Goal: Task Accomplishment & Management: Manage account settings

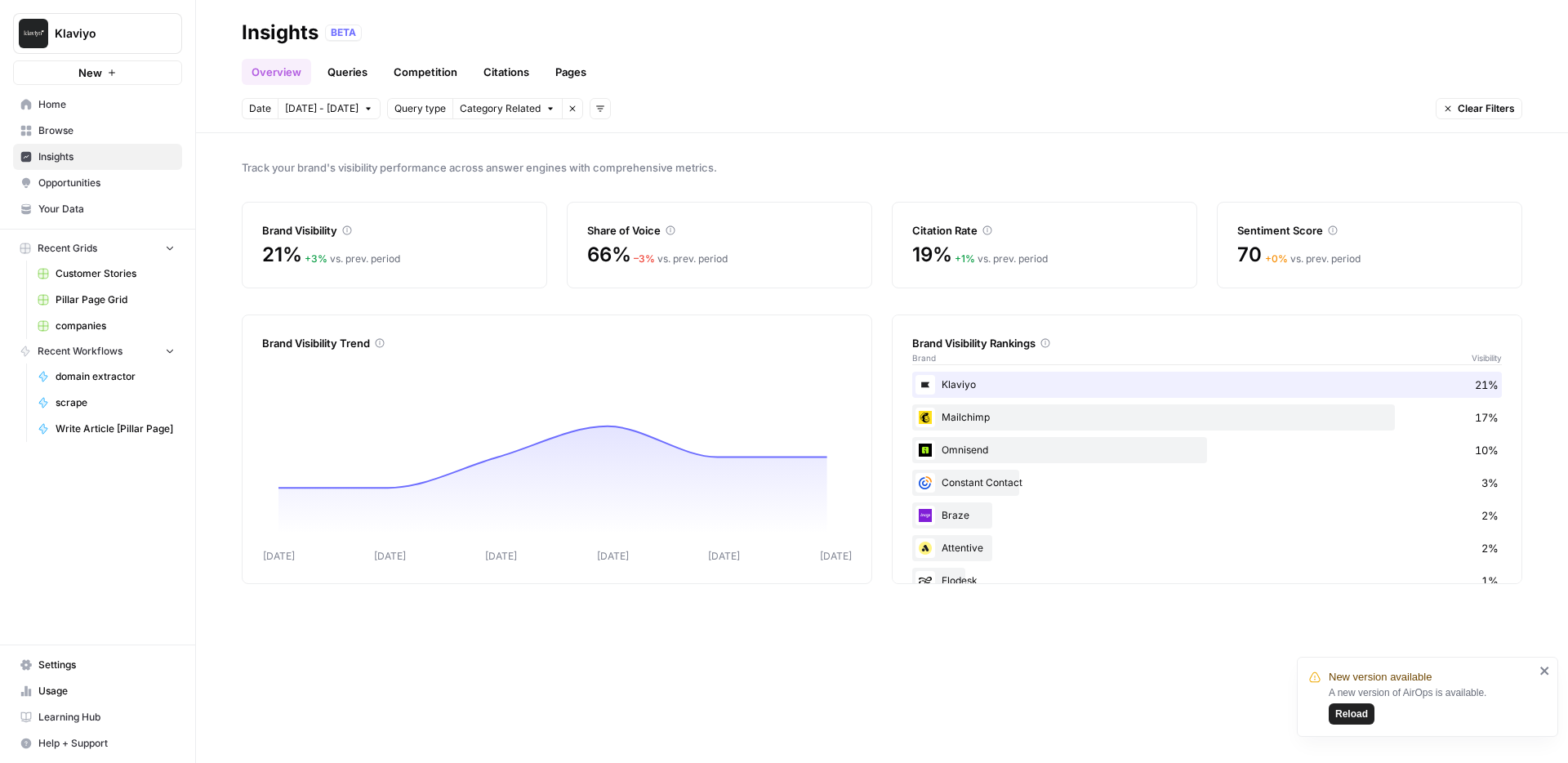
click at [88, 28] on span "Klaviyo" at bounding box center [104, 34] width 99 height 17
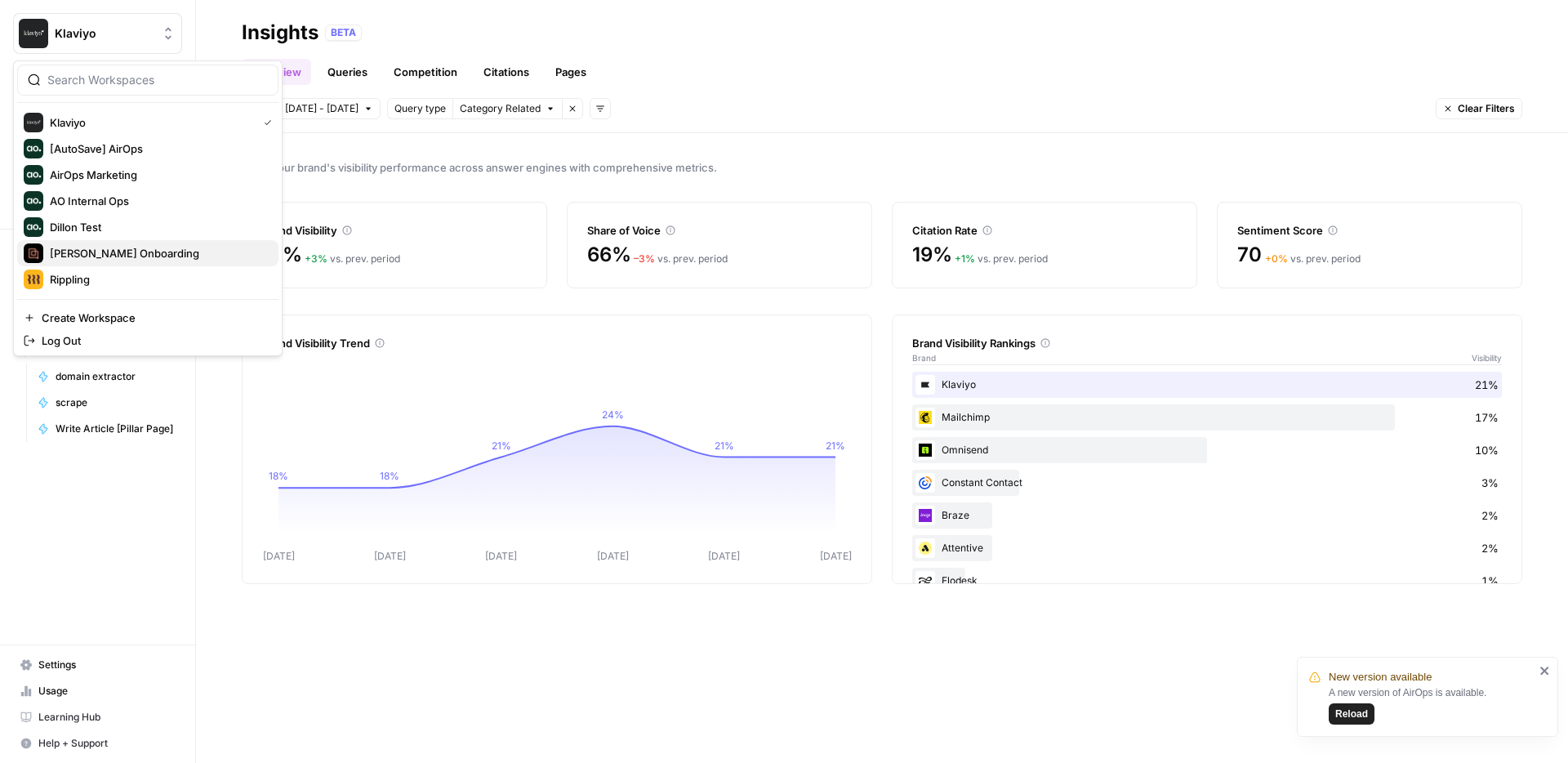
click at [109, 253] on span "[PERSON_NAME] Onboarding" at bounding box center [157, 253] width 216 height 17
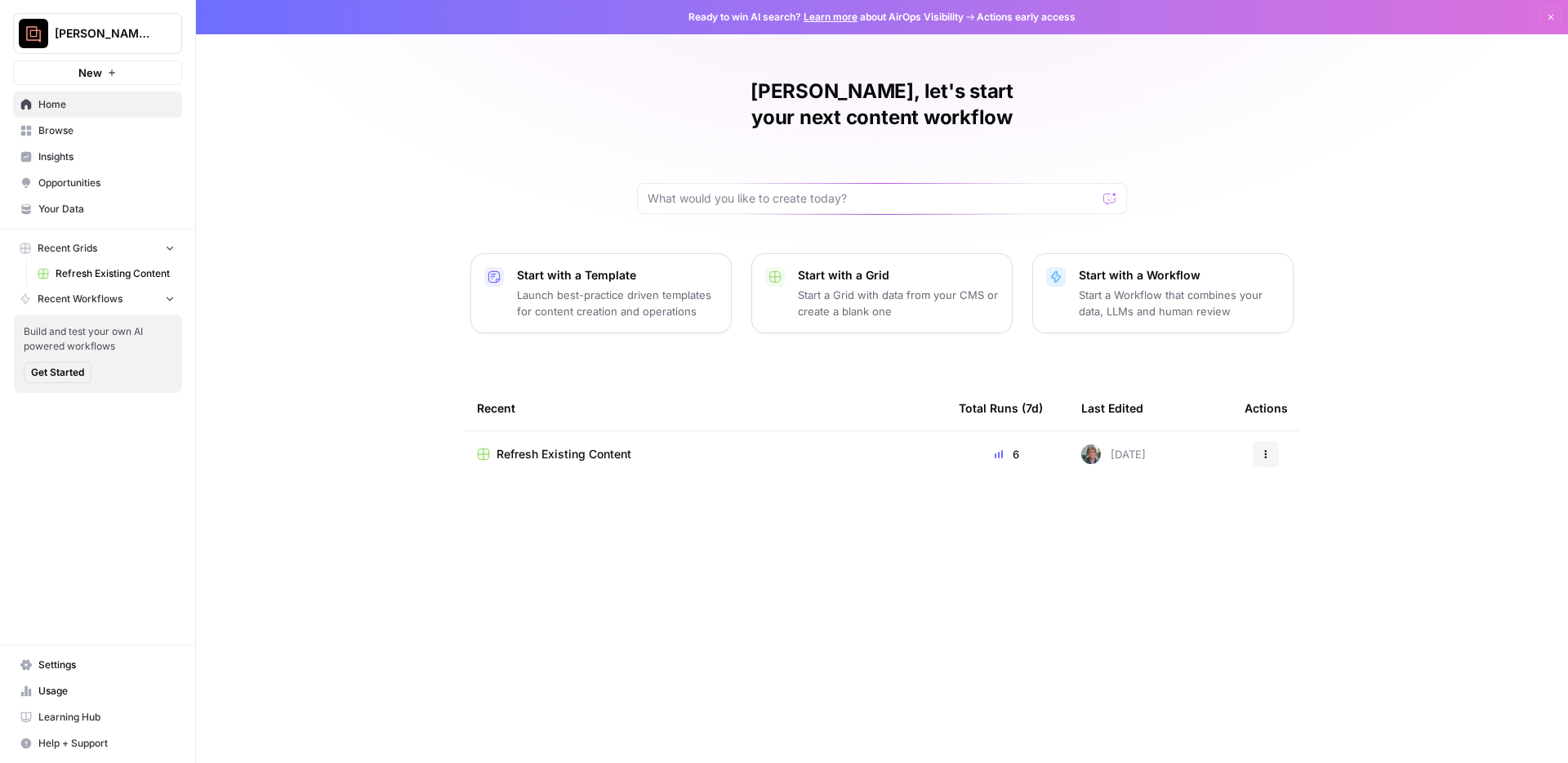
click at [86, 208] on span "Your Data" at bounding box center [106, 210] width 136 height 15
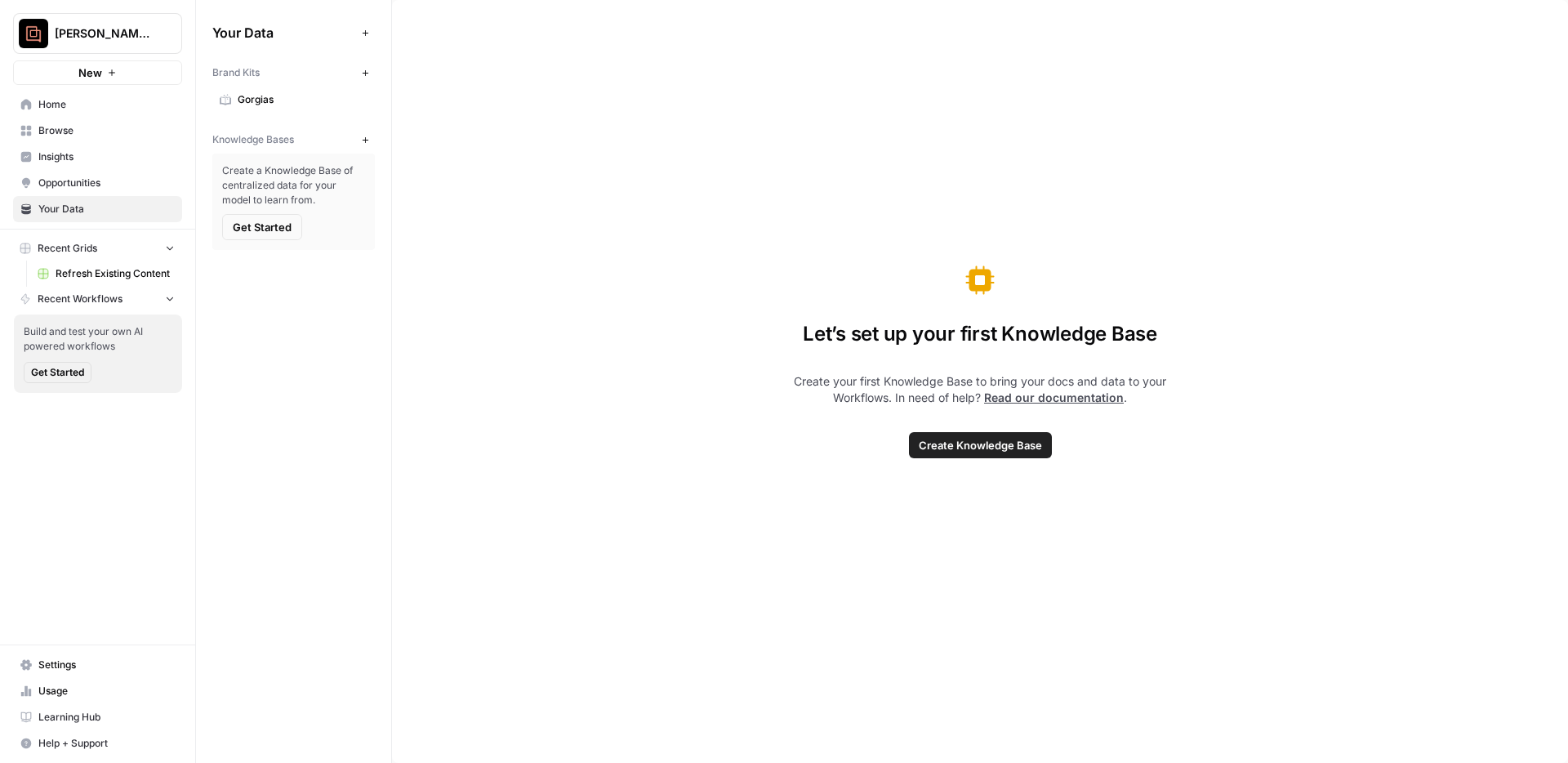
click at [279, 103] on span "Gorgias" at bounding box center [302, 100] width 129 height 15
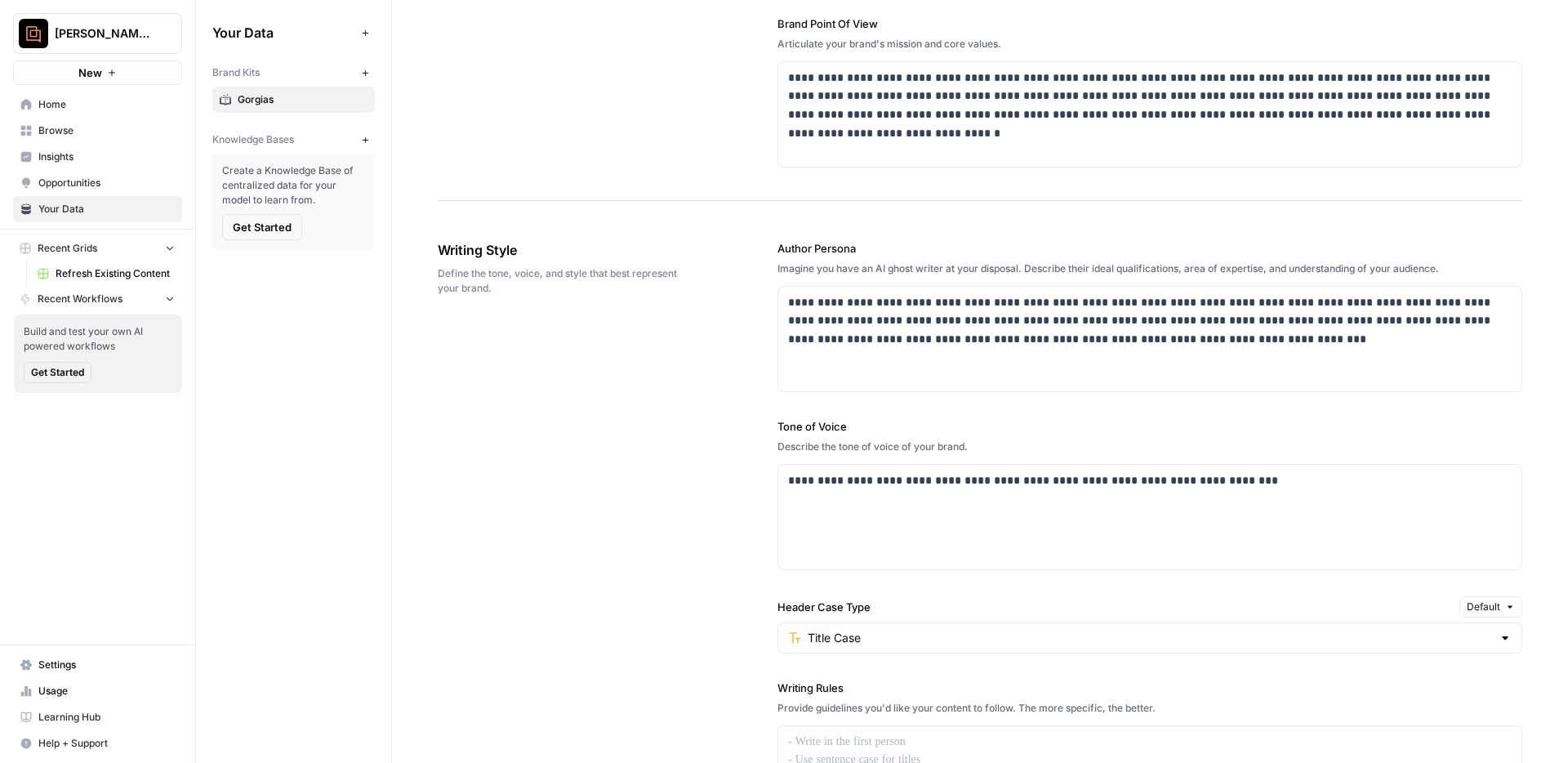
scroll to position [742, 0]
click at [163, 249] on button "Recent Grids" at bounding box center [98, 248] width 169 height 24
click at [165, 269] on icon "button" at bounding box center [169, 272] width 11 height 11
click at [167, 268] on icon "button" at bounding box center [169, 273] width 11 height 11
click at [167, 267] on icon "button" at bounding box center [169, 272] width 11 height 11
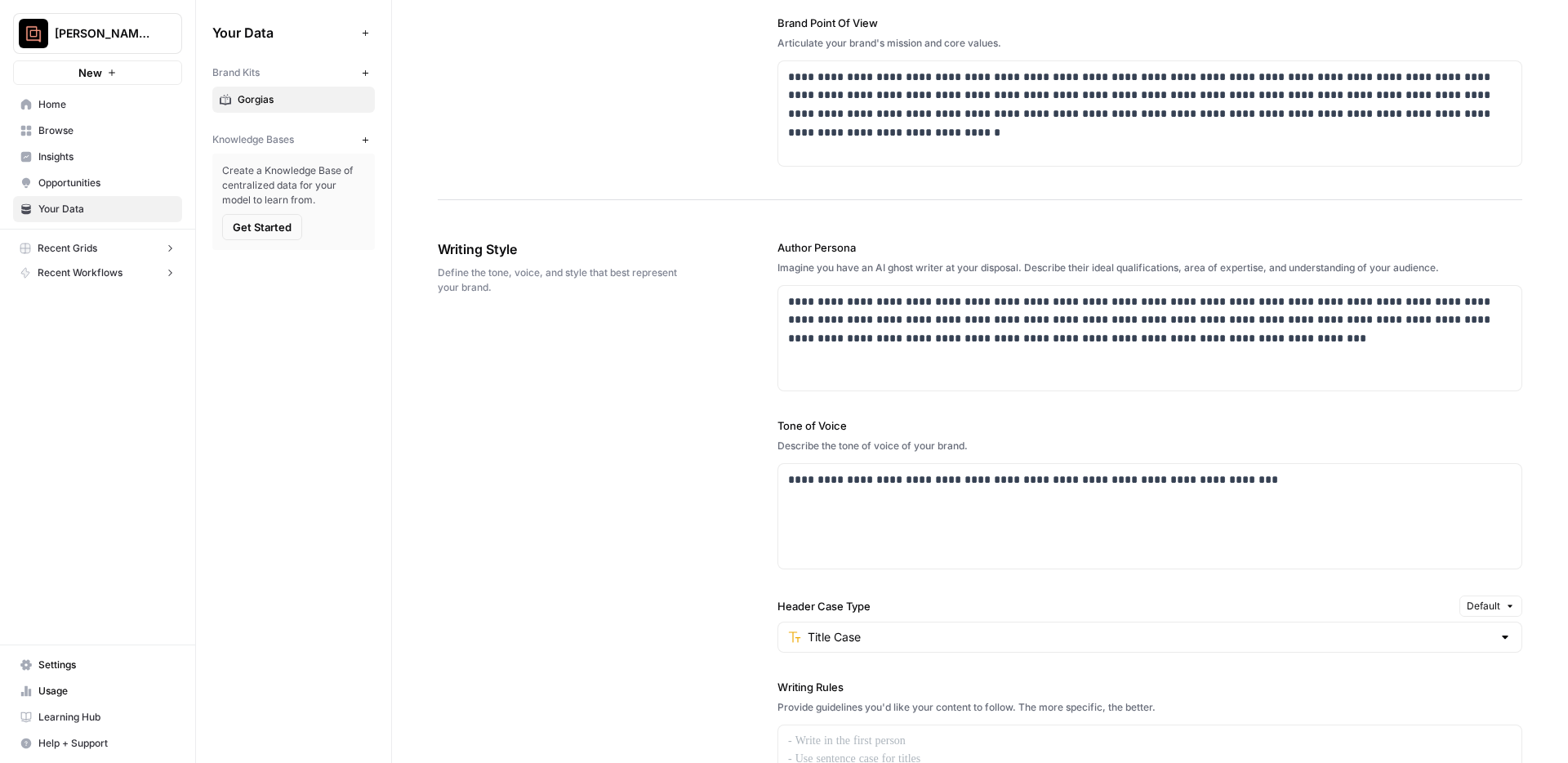
scroll to position [924, 0]
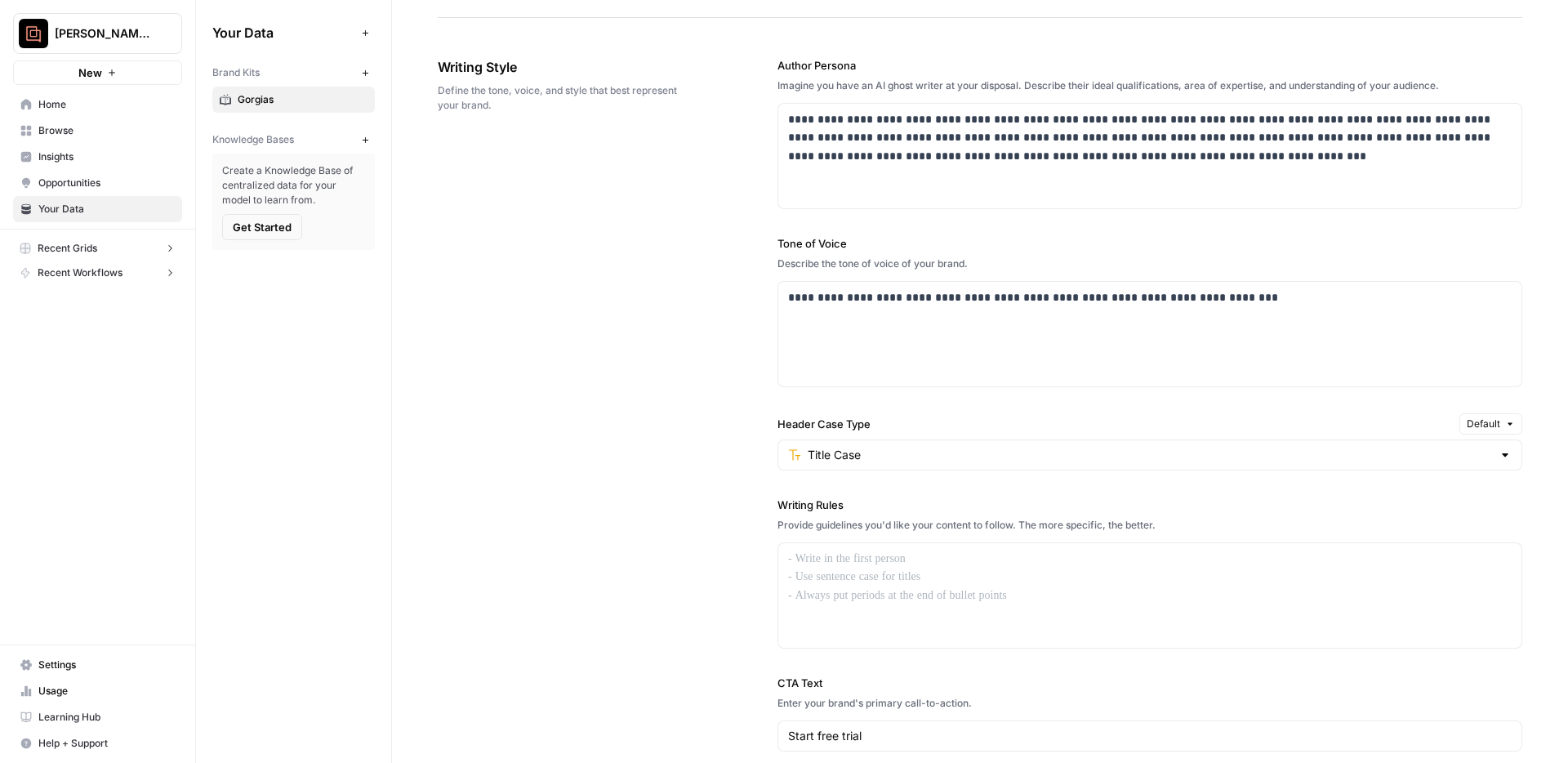
click at [973, 526] on div "Provide guidelines you'd like your content to follow. The more specific, the be…" at bounding box center [1150, 525] width 745 height 15
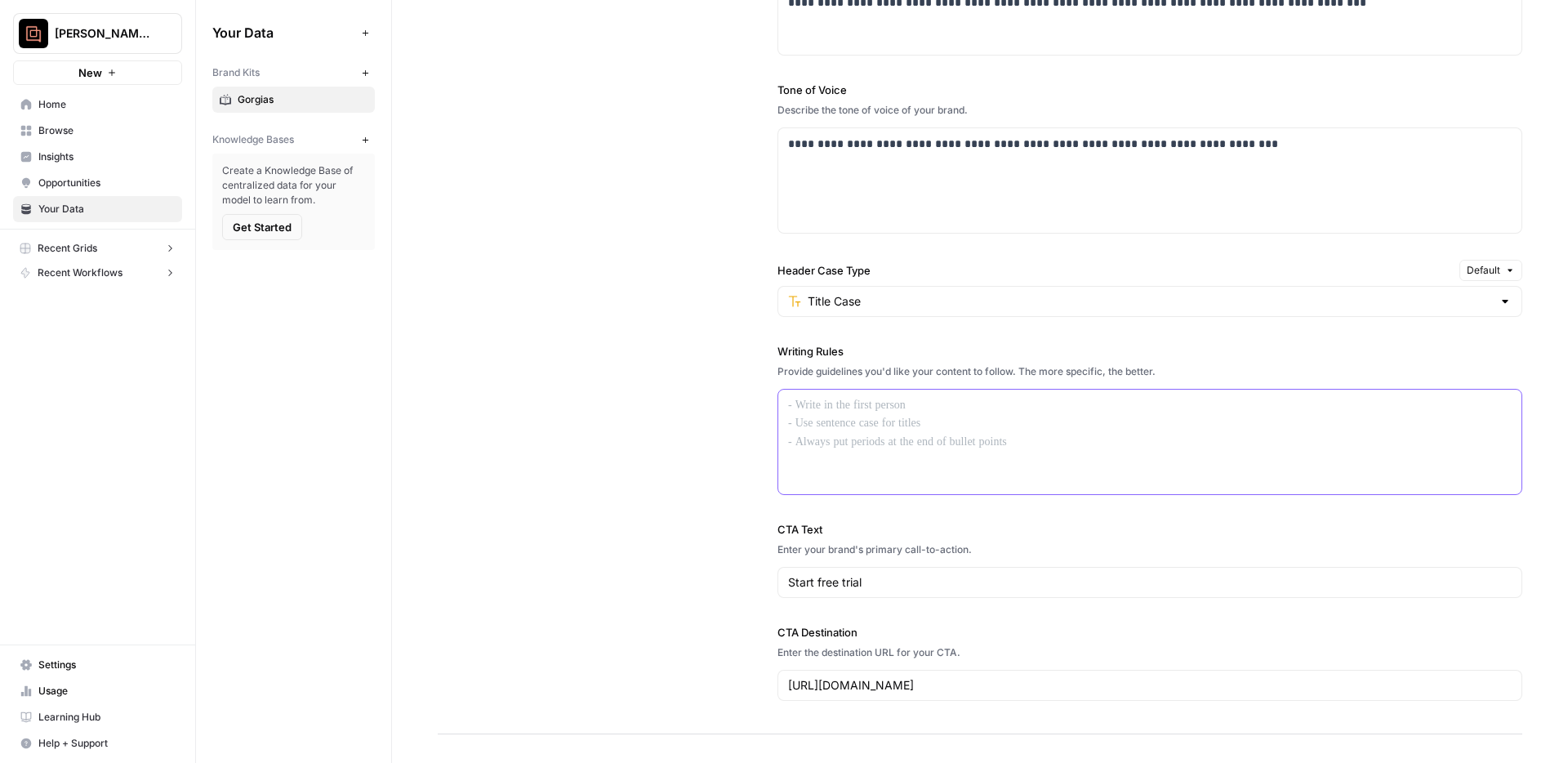
click at [1023, 420] on div at bounding box center [1150, 442] width 743 height 104
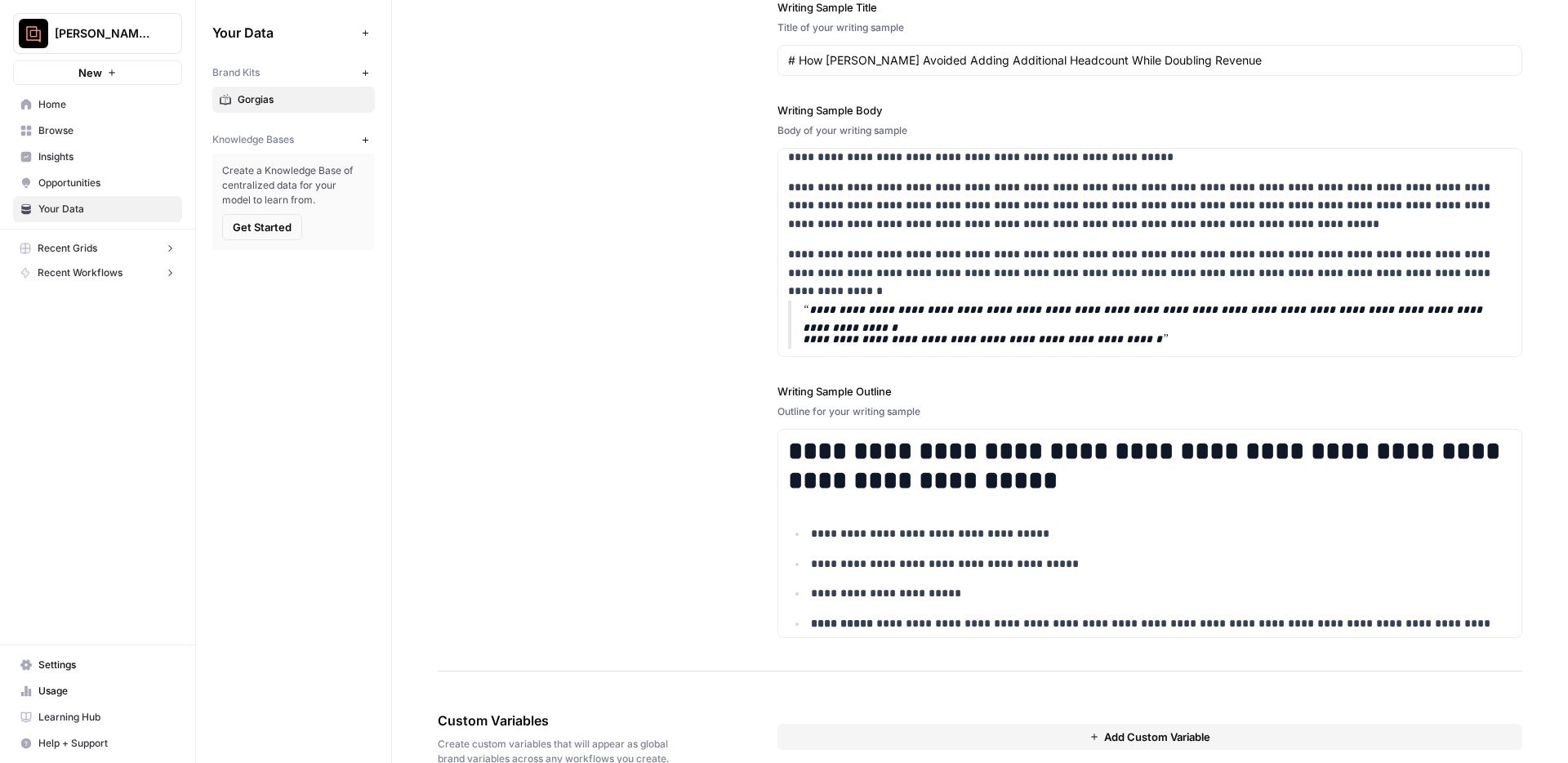
scroll to position [1990, 0]
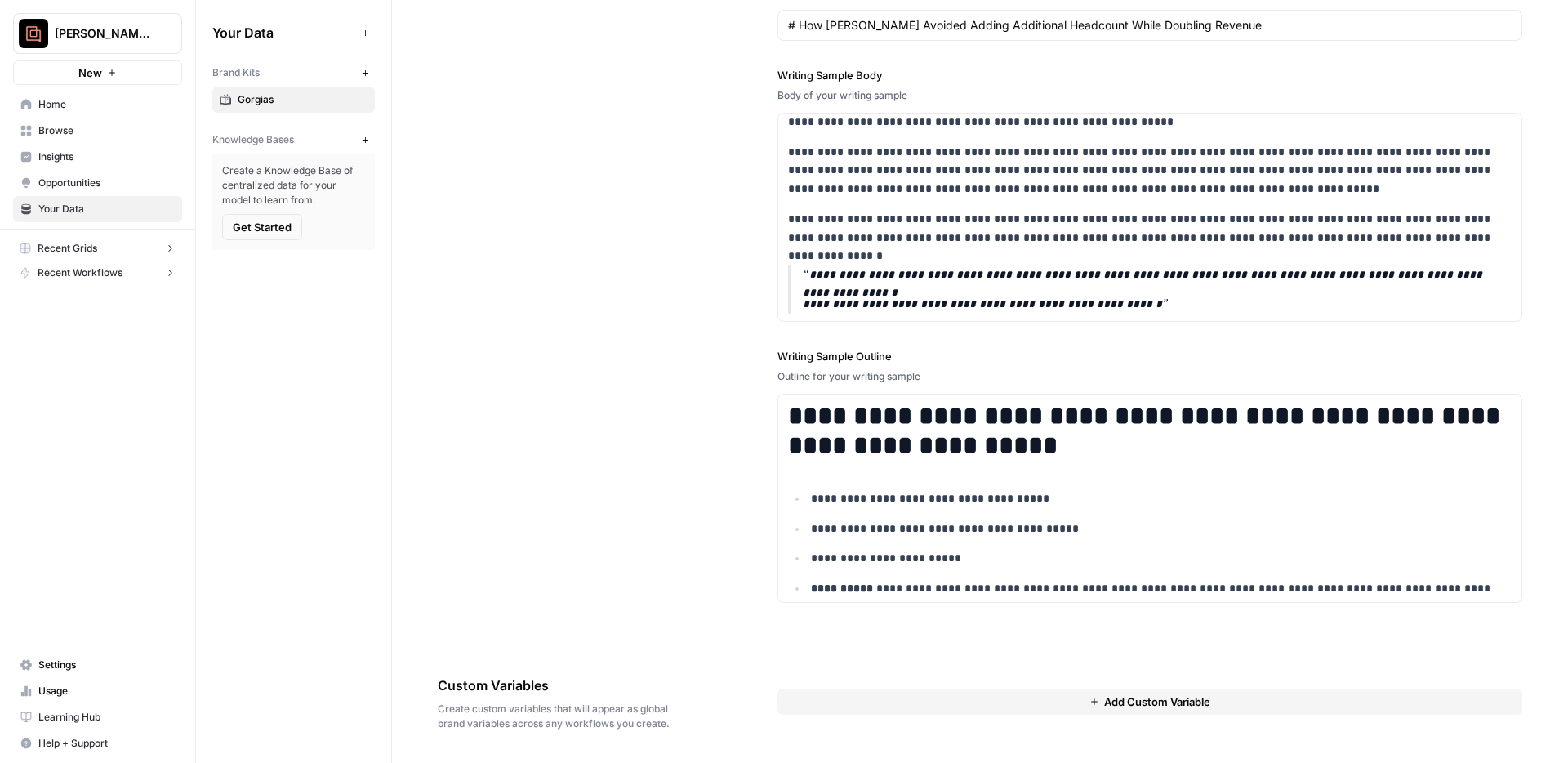
click at [152, 249] on button "Recent Grids" at bounding box center [98, 248] width 169 height 24
click at [155, 279] on button "Recent Workflows" at bounding box center [98, 273] width 169 height 24
click at [61, 347] on span "Get Started" at bounding box center [57, 347] width 53 height 15
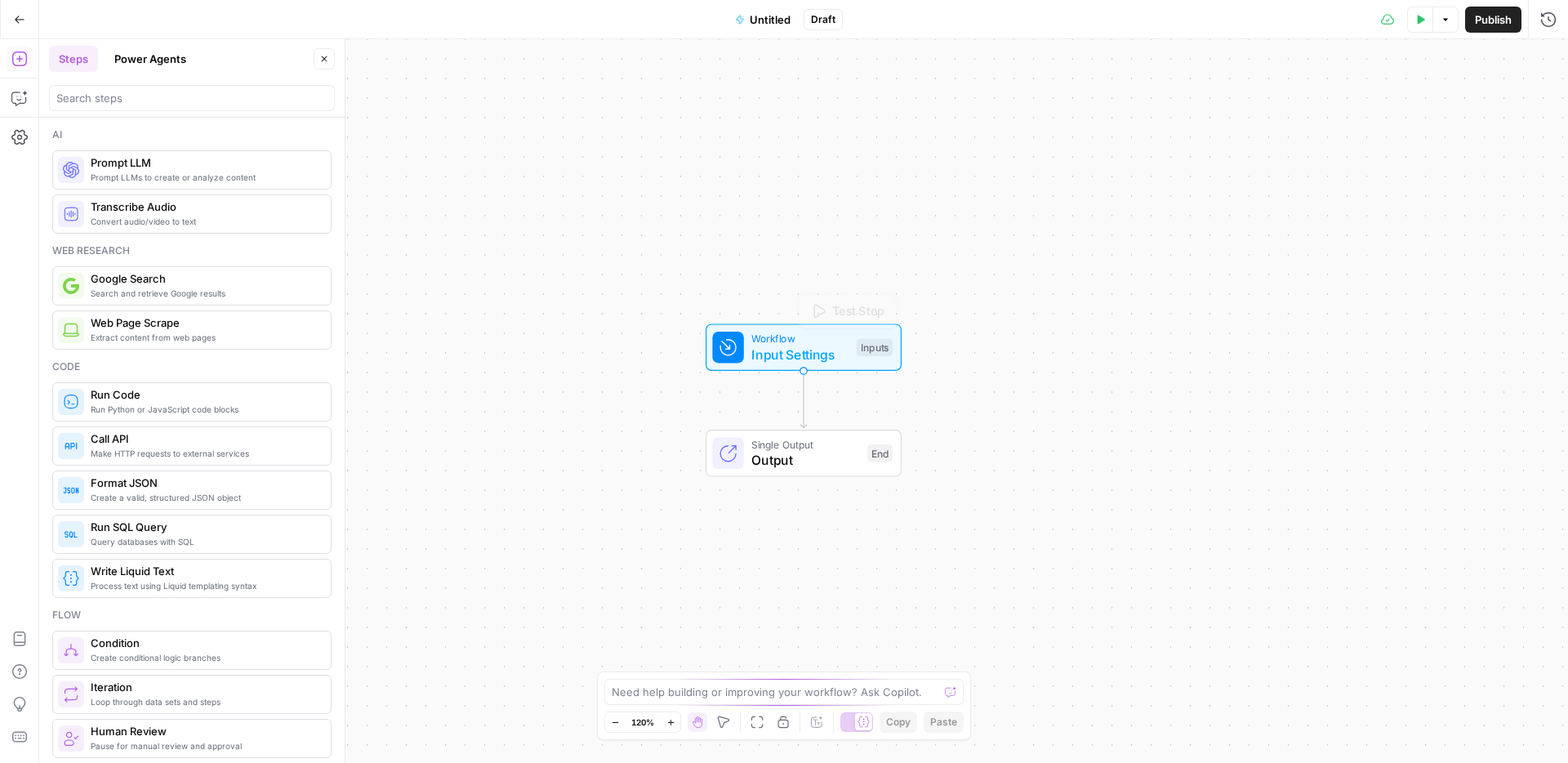
click at [780, 354] on span "Input Settings" at bounding box center [800, 354] width 97 height 20
click at [872, 350] on div "Inputs" at bounding box center [874, 347] width 36 height 18
click at [1398, 106] on span "Add Field" at bounding box center [1384, 111] width 47 height 17
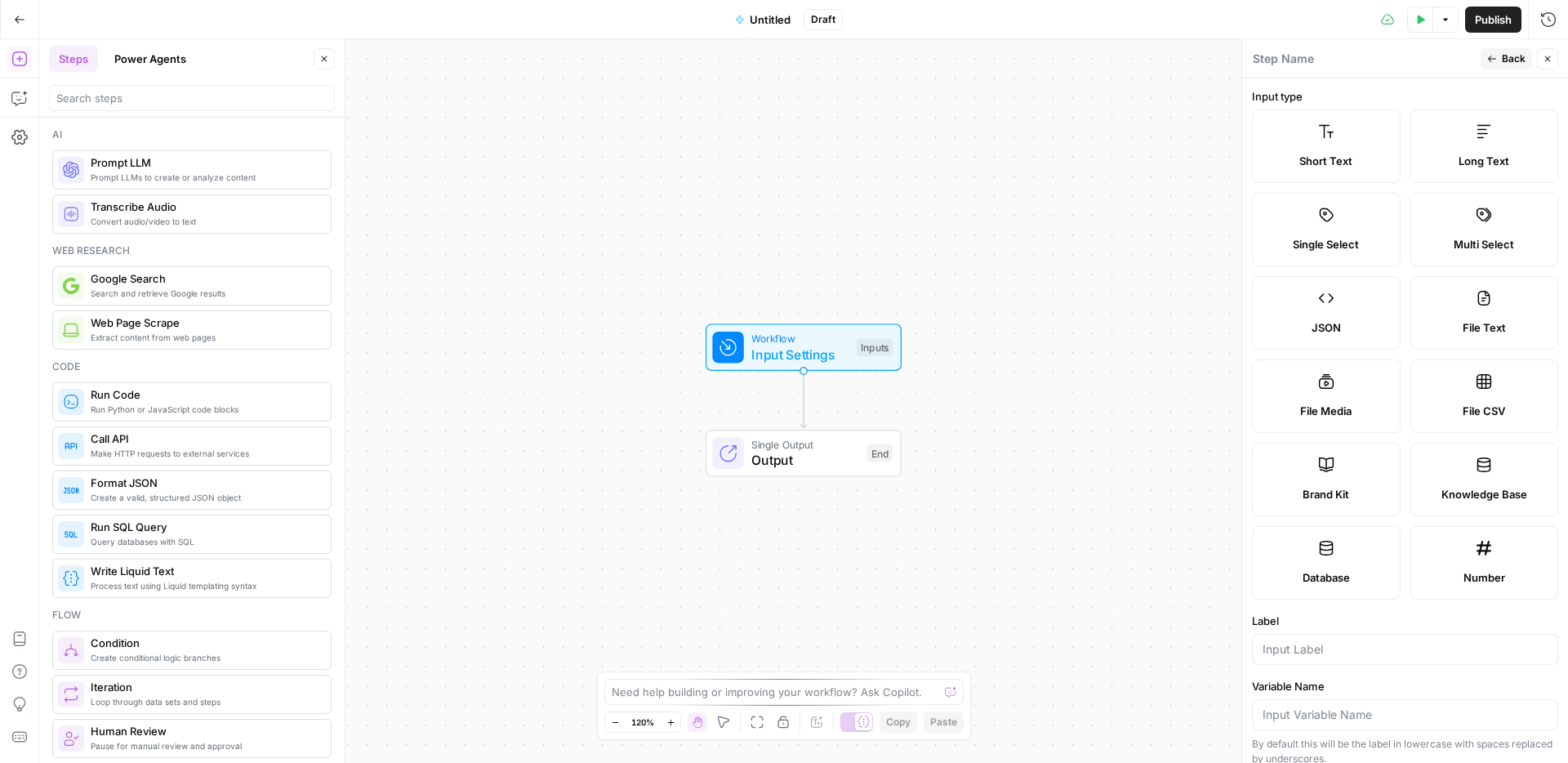
click at [1345, 509] on label "Brand Kit" at bounding box center [1326, 479] width 149 height 74
type input "Brand Kit"
type input "brand_kit"
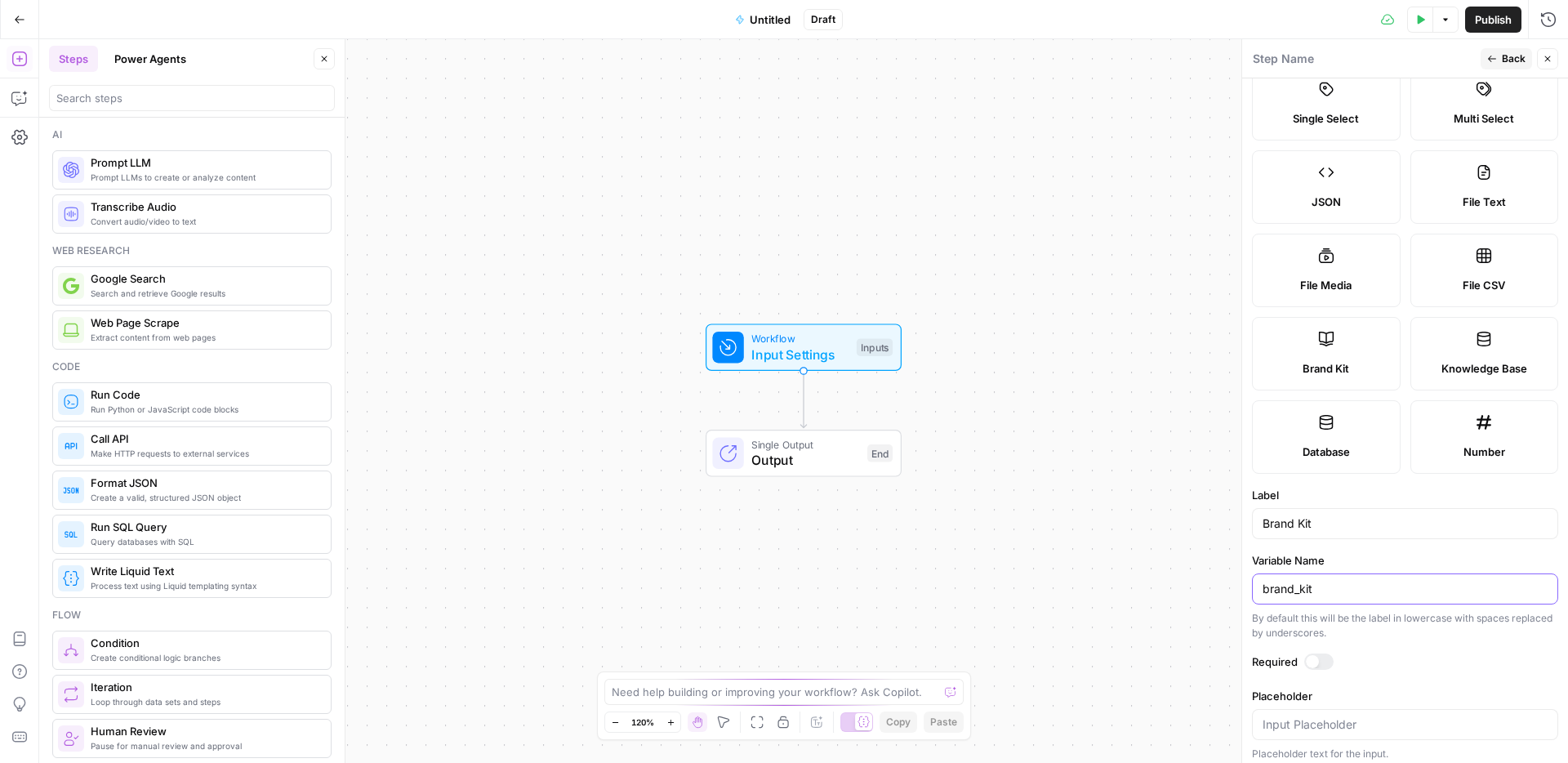
click at [1364, 591] on input "brand_kit" at bounding box center [1405, 590] width 285 height 17
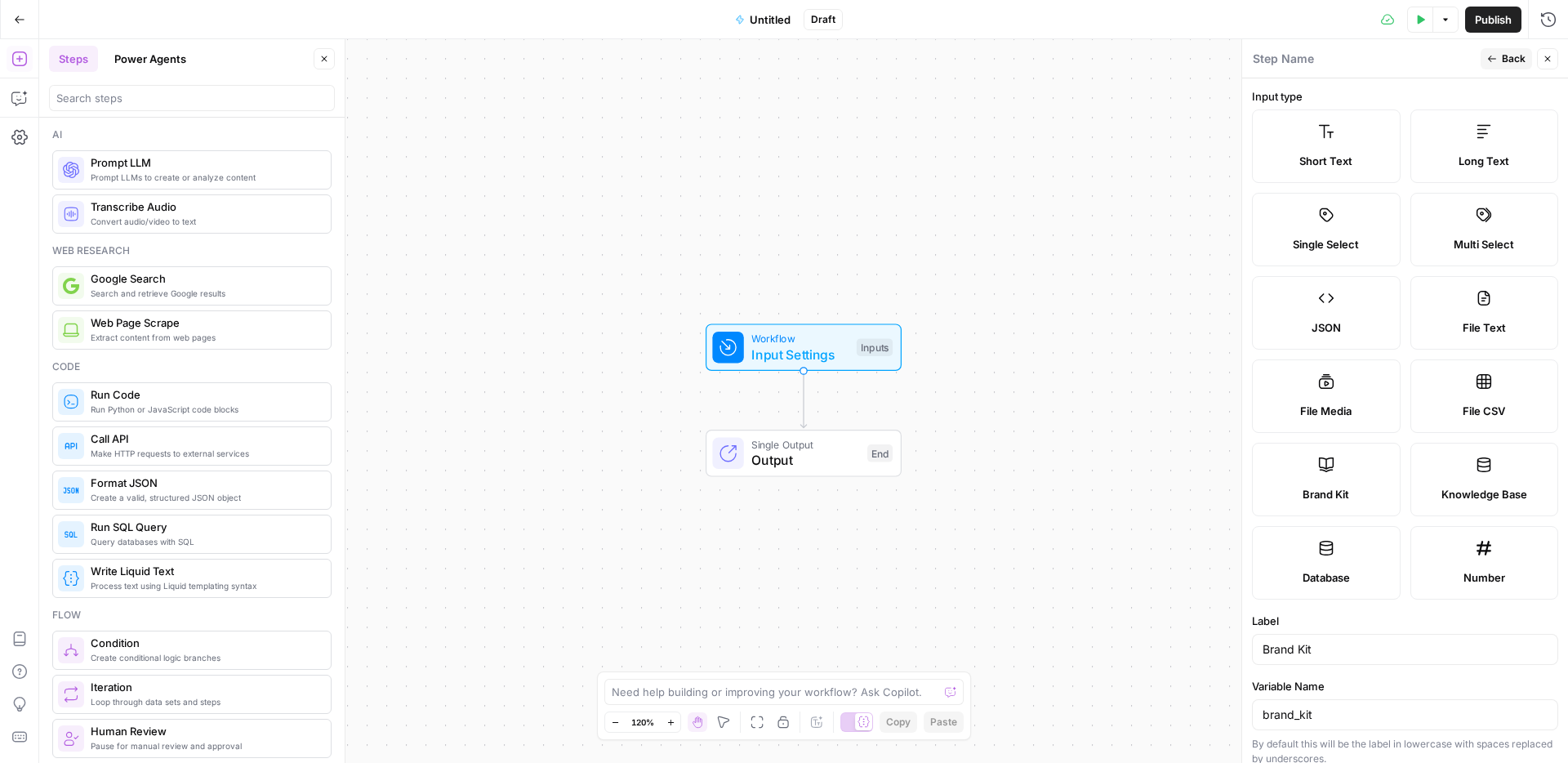
click at [1507, 61] on span "Back" at bounding box center [1513, 59] width 23 height 15
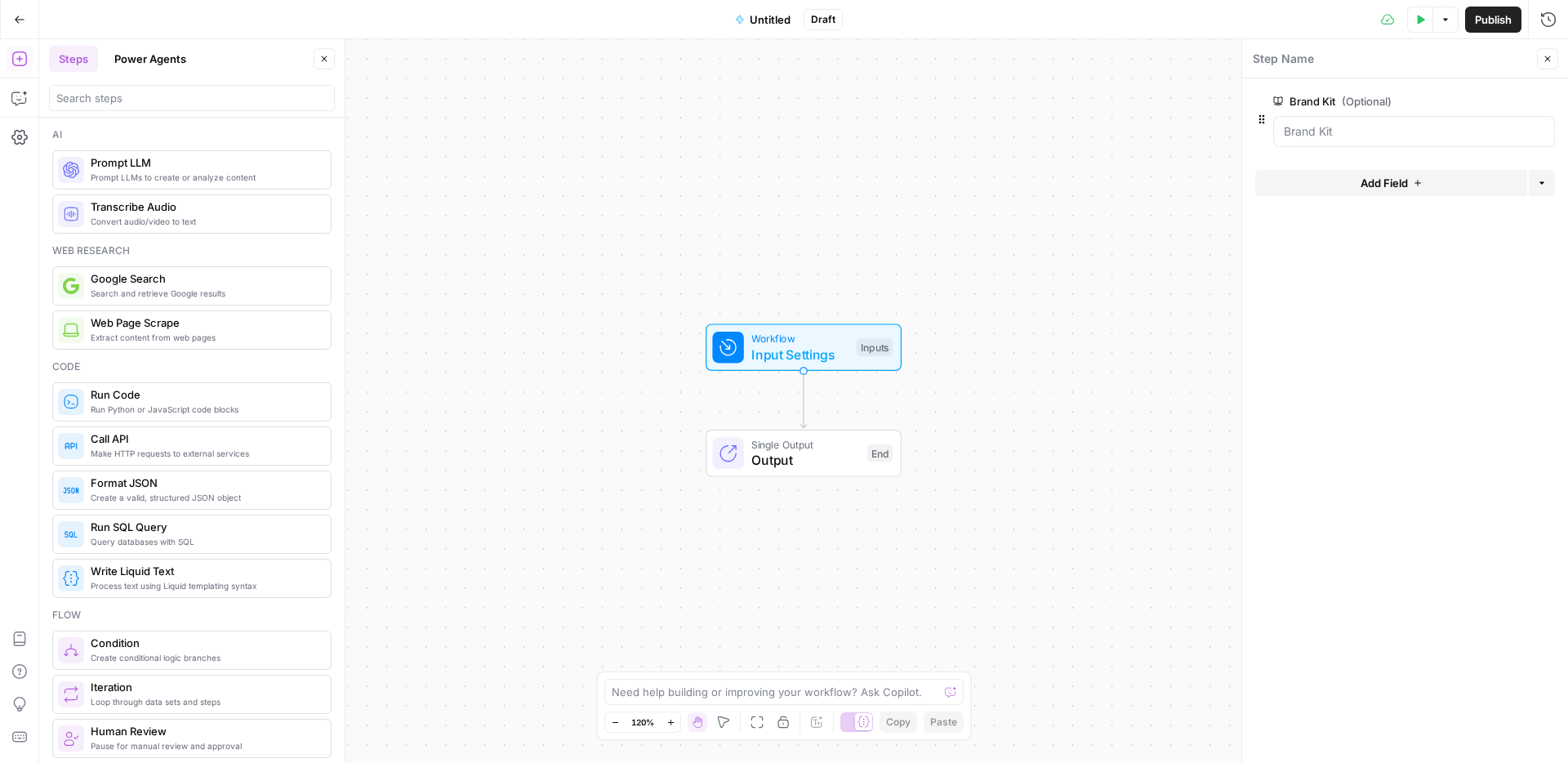
click at [1543, 93] on button "Delete group" at bounding box center [1545, 101] width 20 height 20
click at [780, 469] on span "Output" at bounding box center [805, 459] width 108 height 20
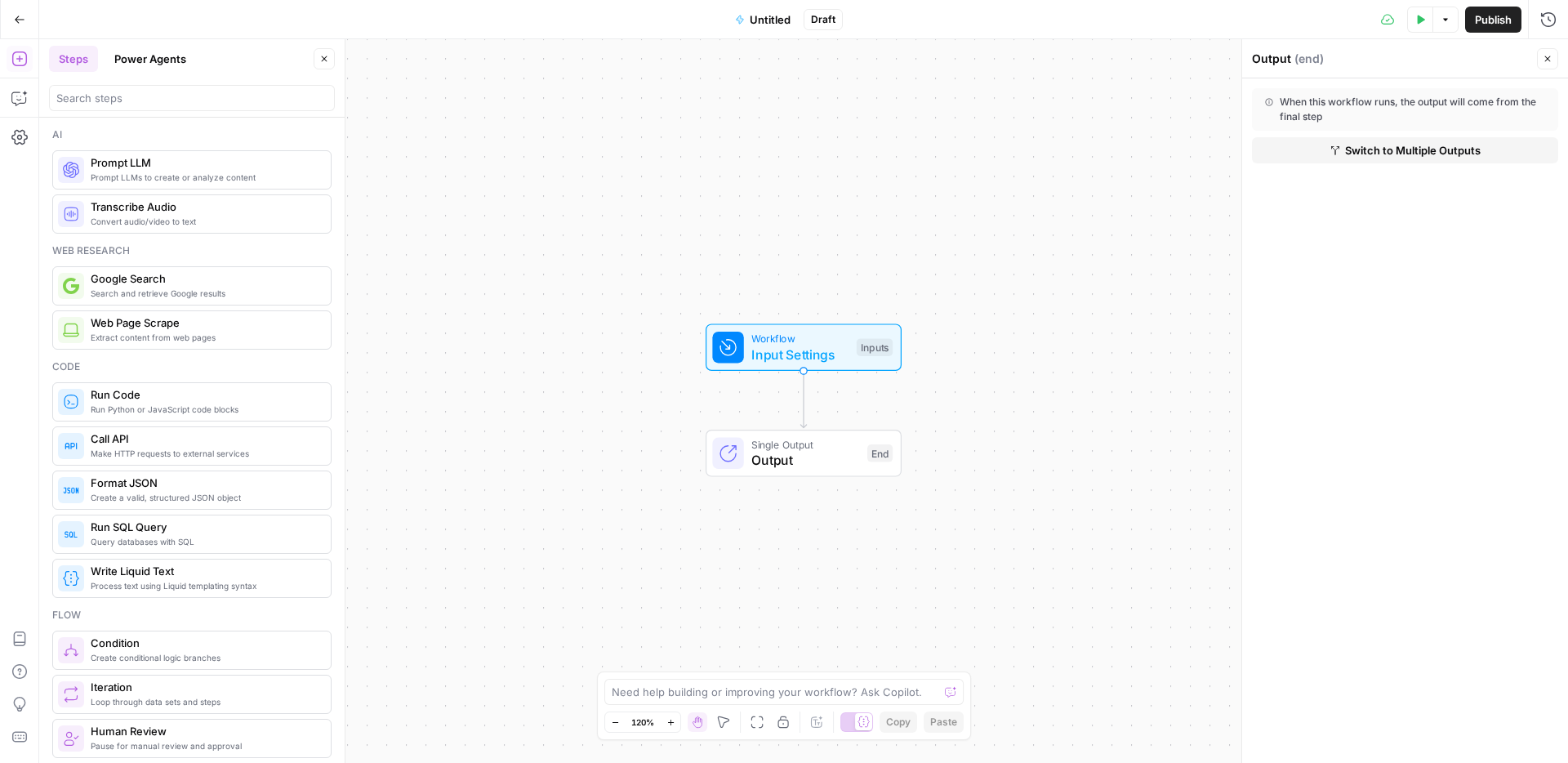
click at [129, 61] on button "Power Agents" at bounding box center [150, 59] width 91 height 26
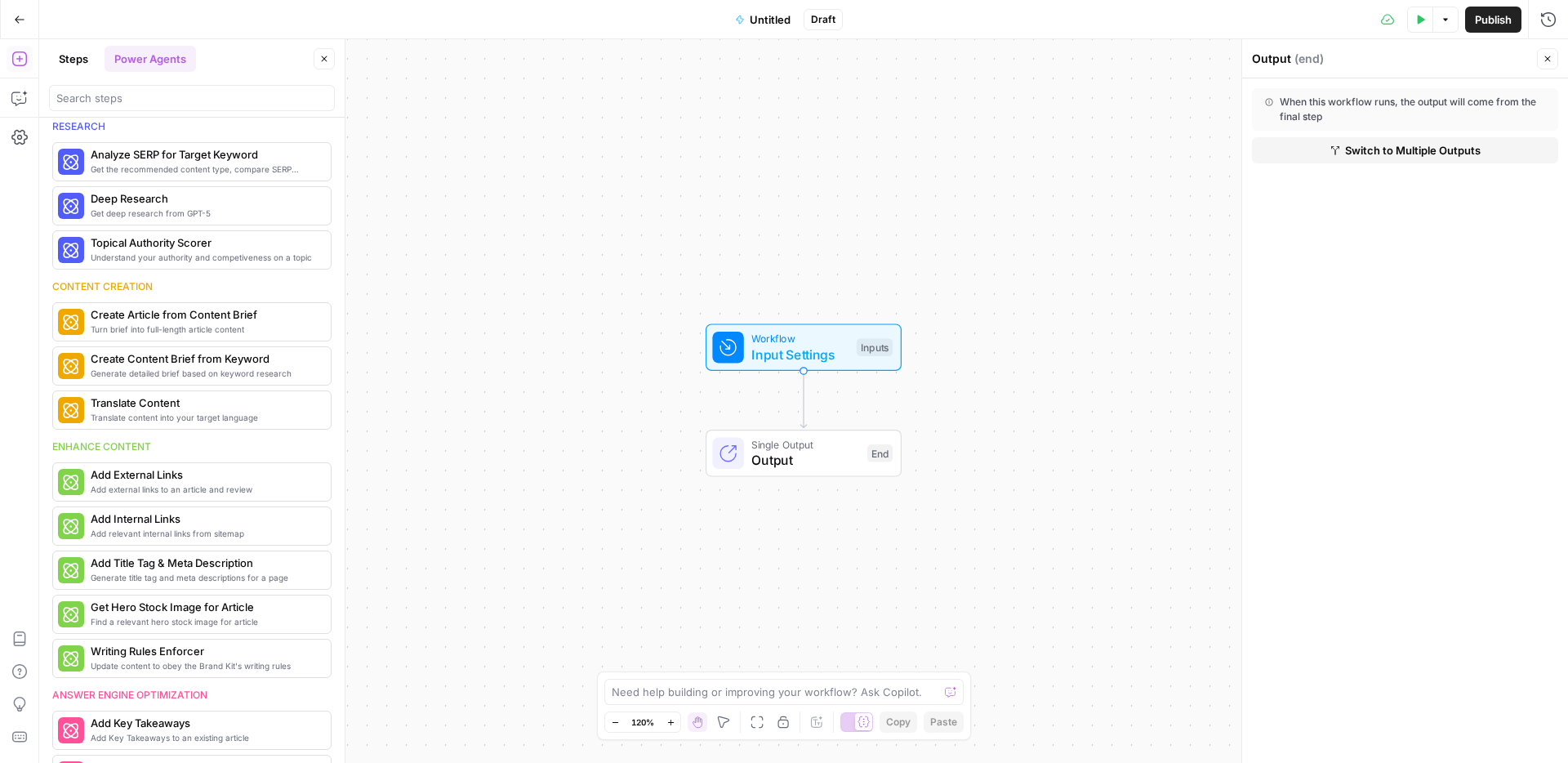
scroll to position [7, 0]
click at [20, 20] on icon "button" at bounding box center [20, 20] width 11 height 11
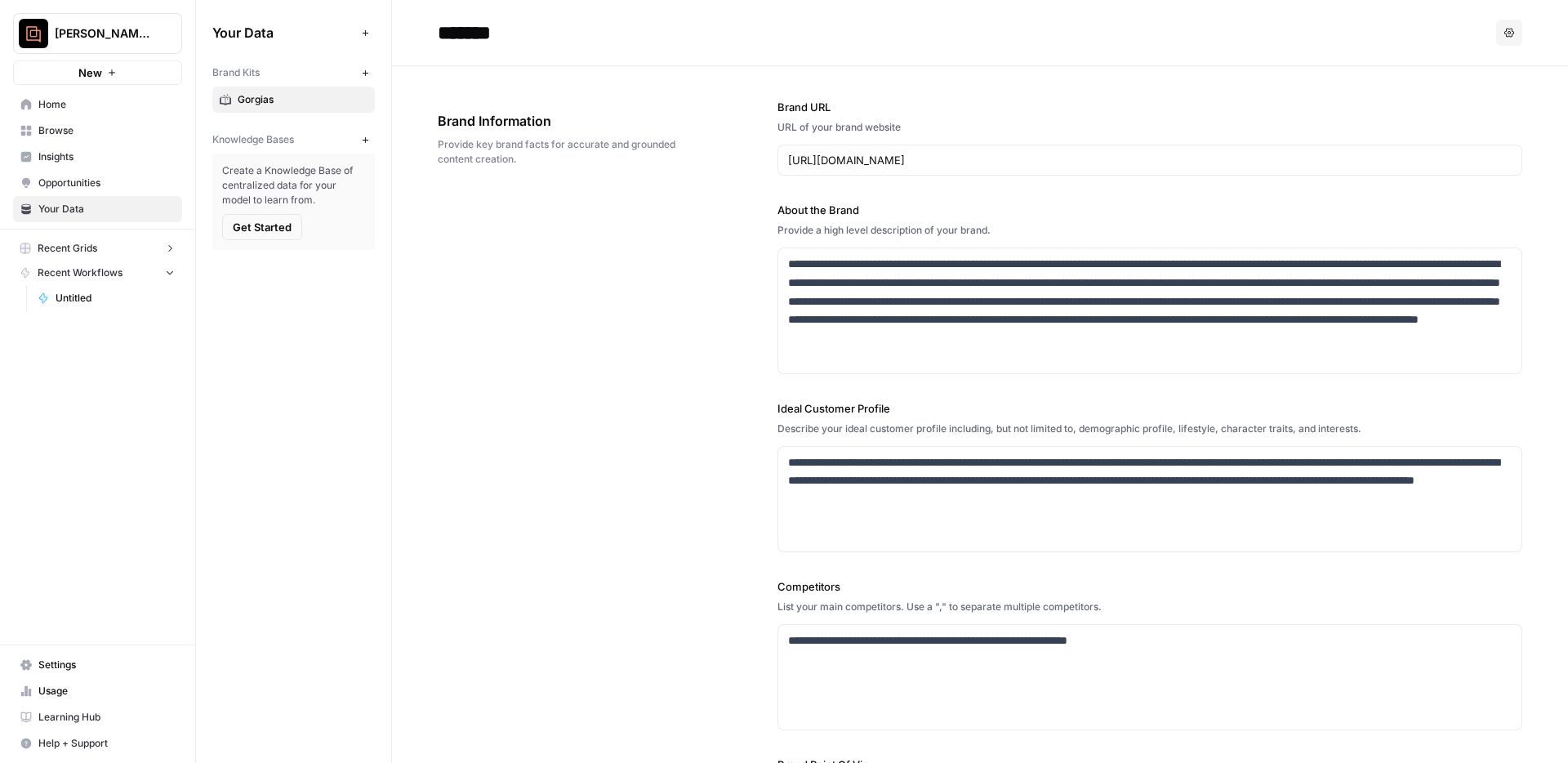
click at [75, 252] on span "Recent Grids" at bounding box center [67, 249] width 60 height 15
click at [81, 279] on span "Refresh Existing Content" at bounding box center [115, 274] width 119 height 15
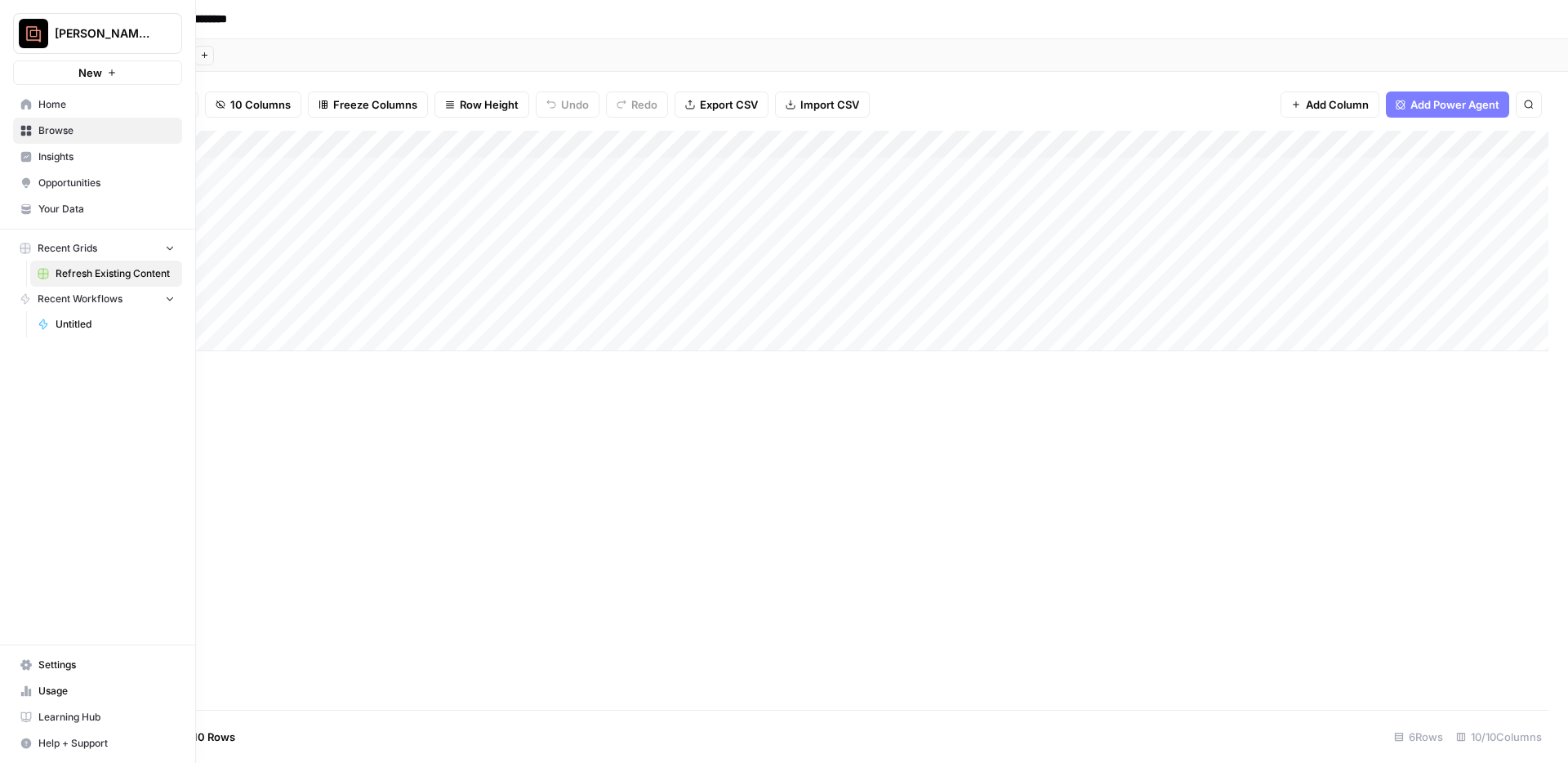
click at [95, 664] on span "Settings" at bounding box center [106, 665] width 136 height 15
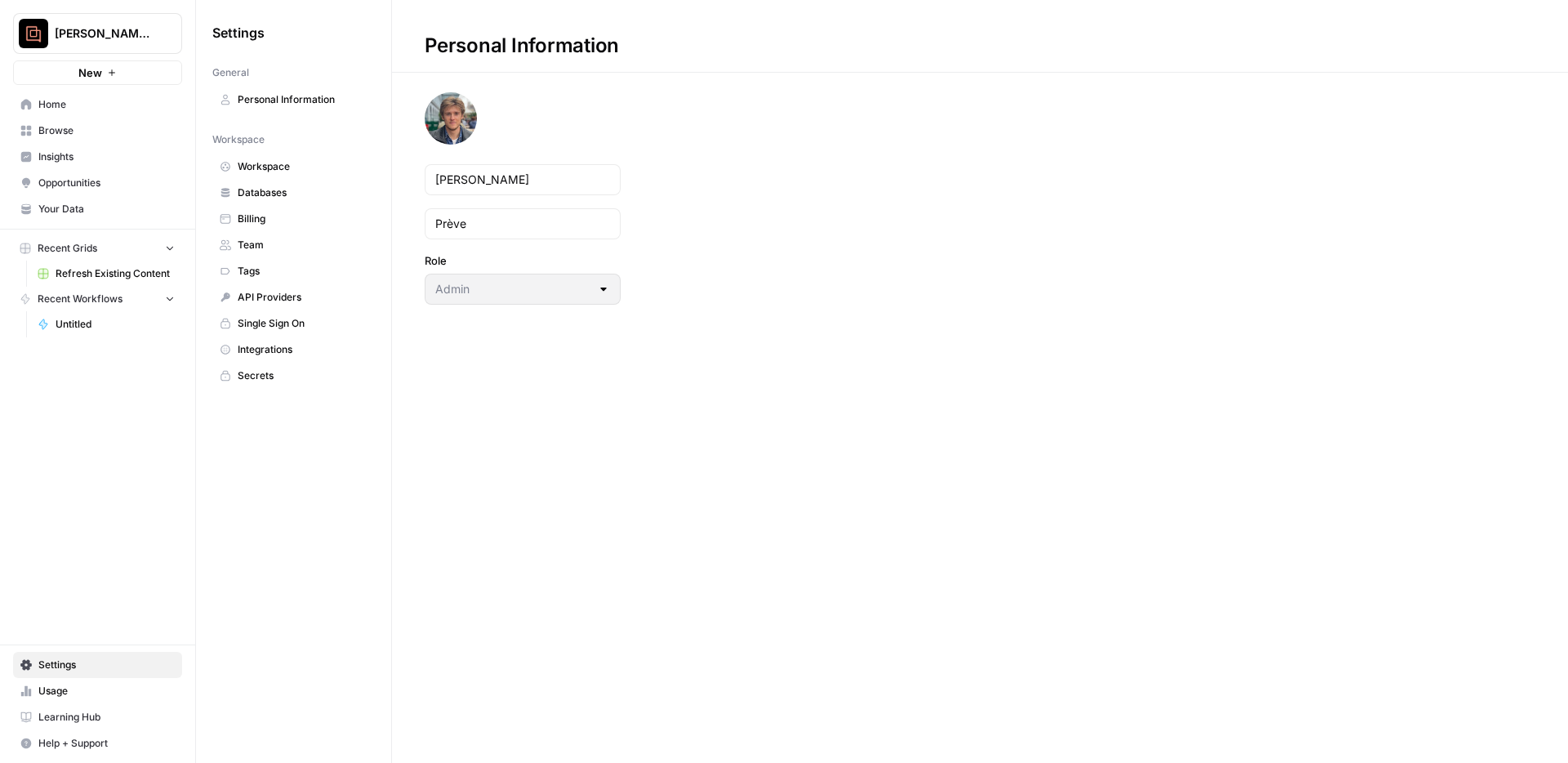
click at [283, 166] on span "Workspace" at bounding box center [302, 167] width 129 height 15
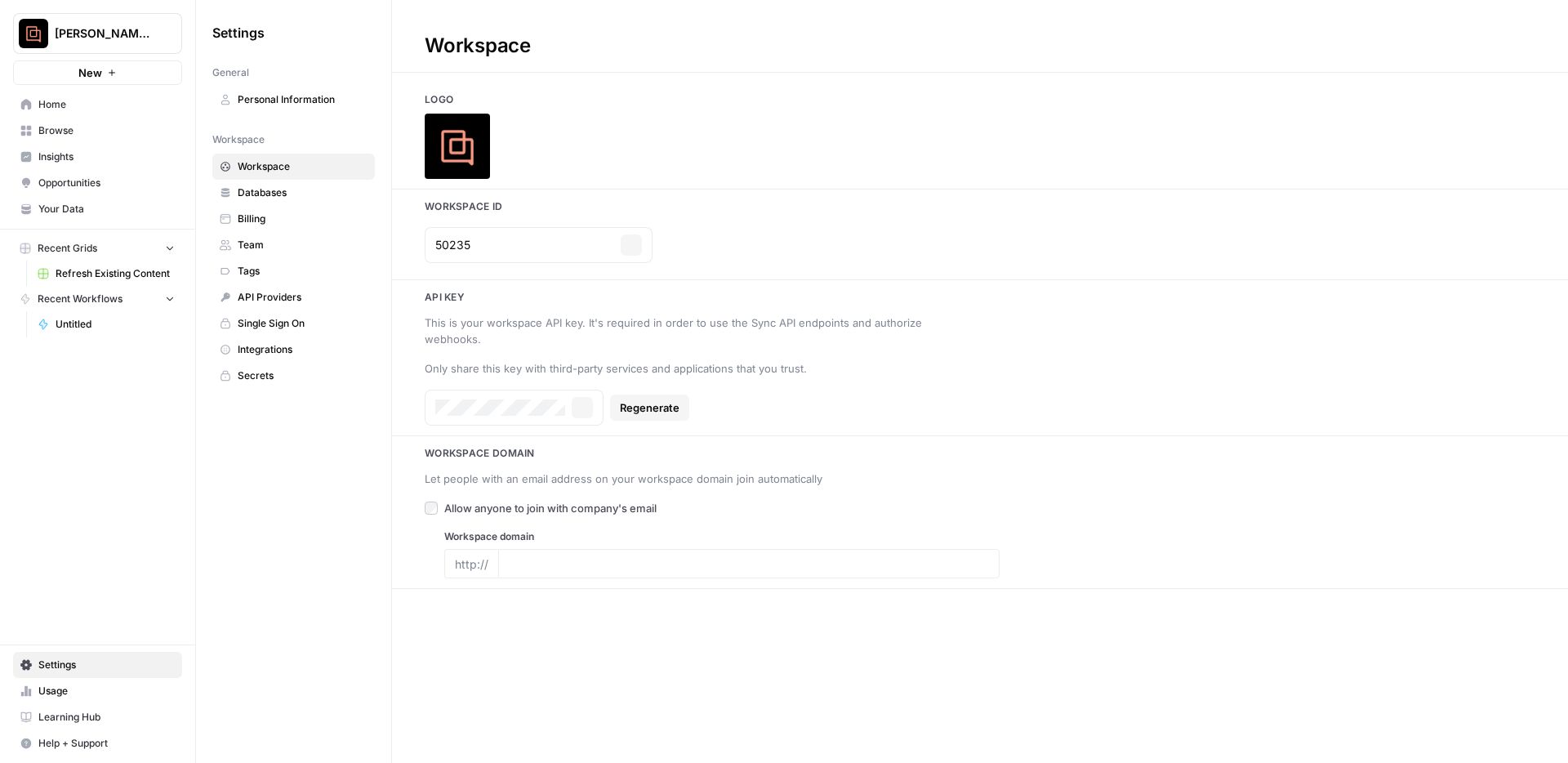
type input "https://www.gorgias.com/"
click at [291, 99] on span "Personal Information" at bounding box center [302, 100] width 129 height 15
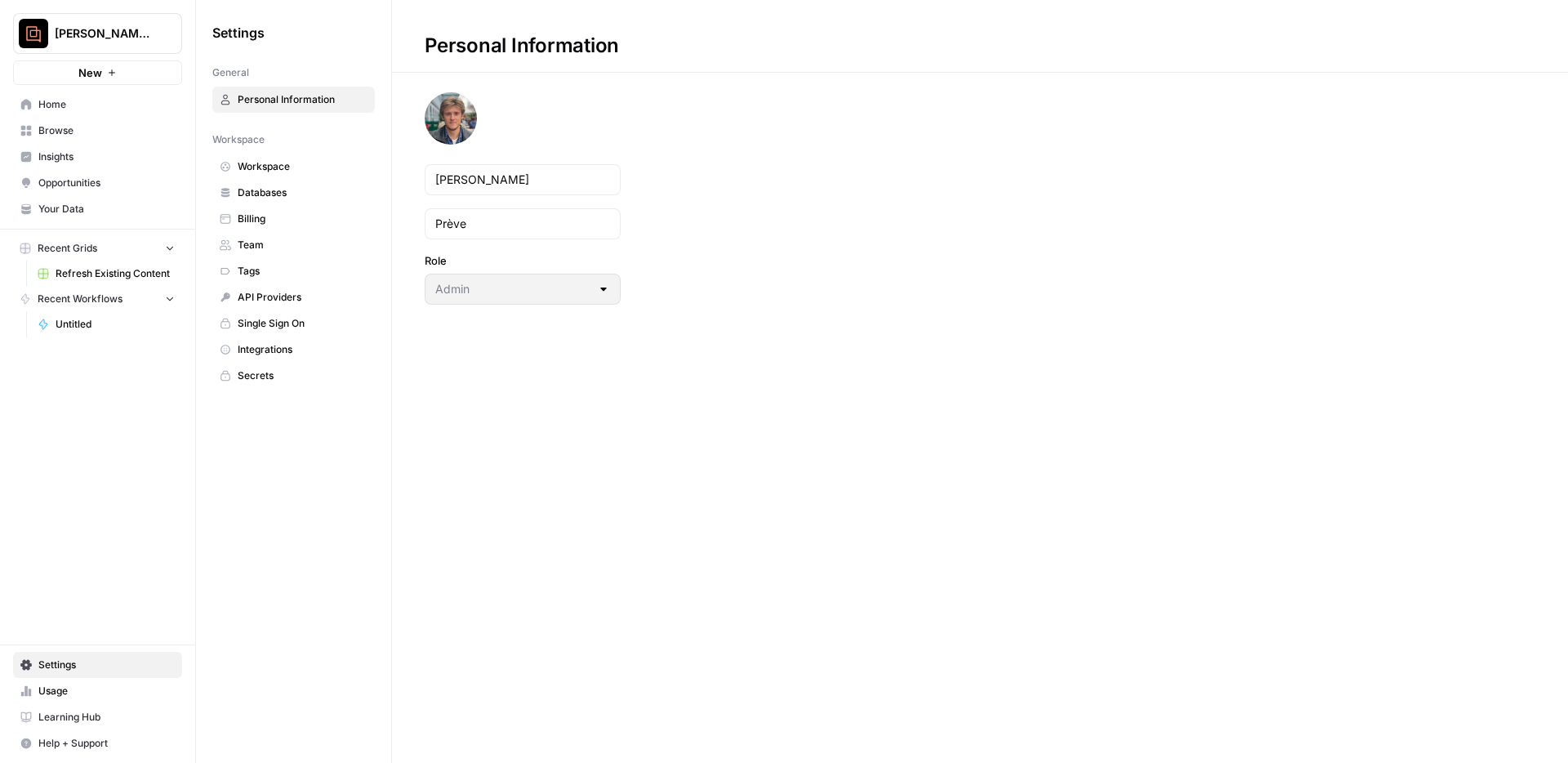
click at [269, 219] on span "Billing" at bounding box center [302, 219] width 129 height 15
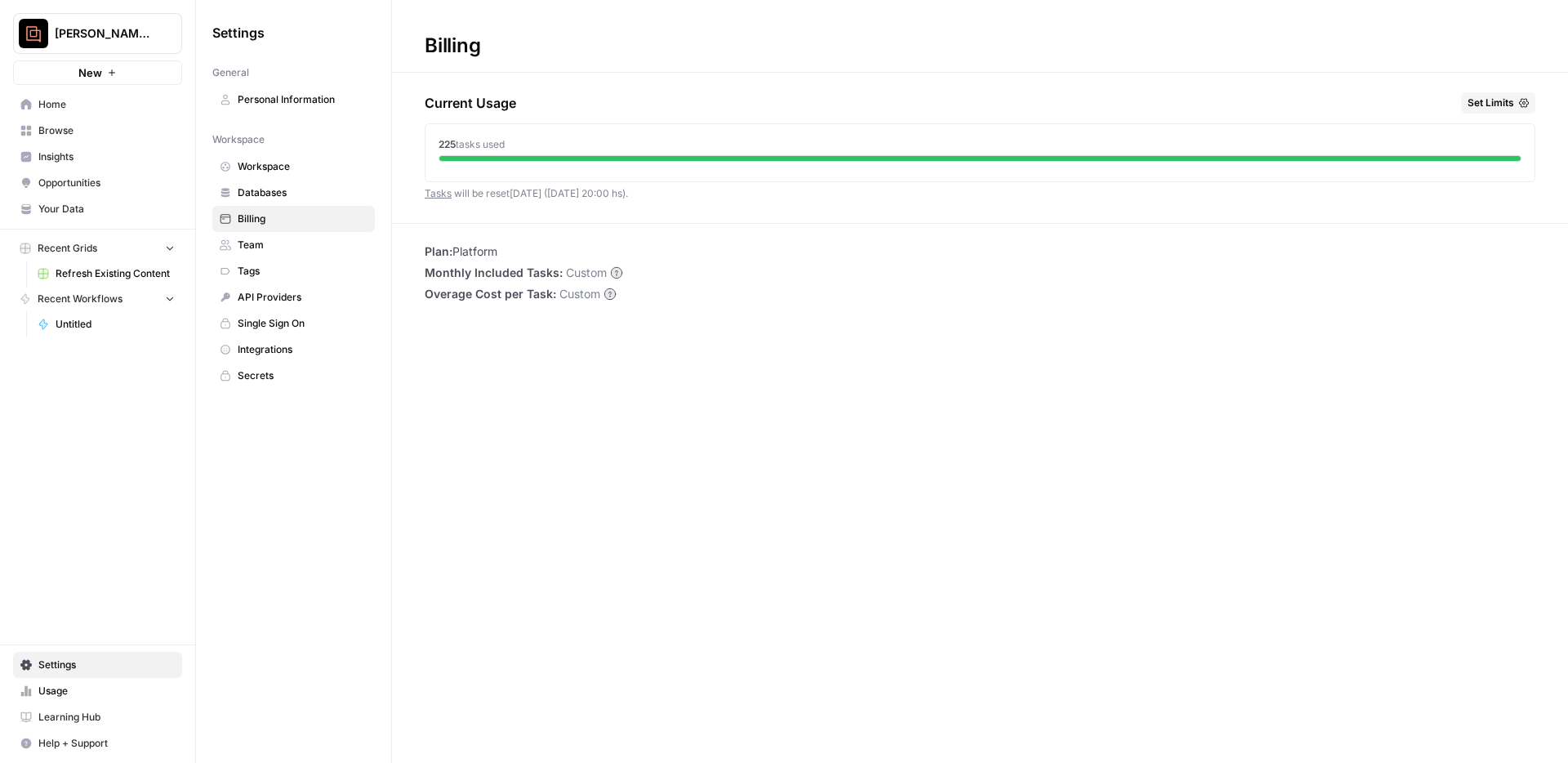
click at [101, 118] on link "Browse" at bounding box center [98, 130] width 169 height 26
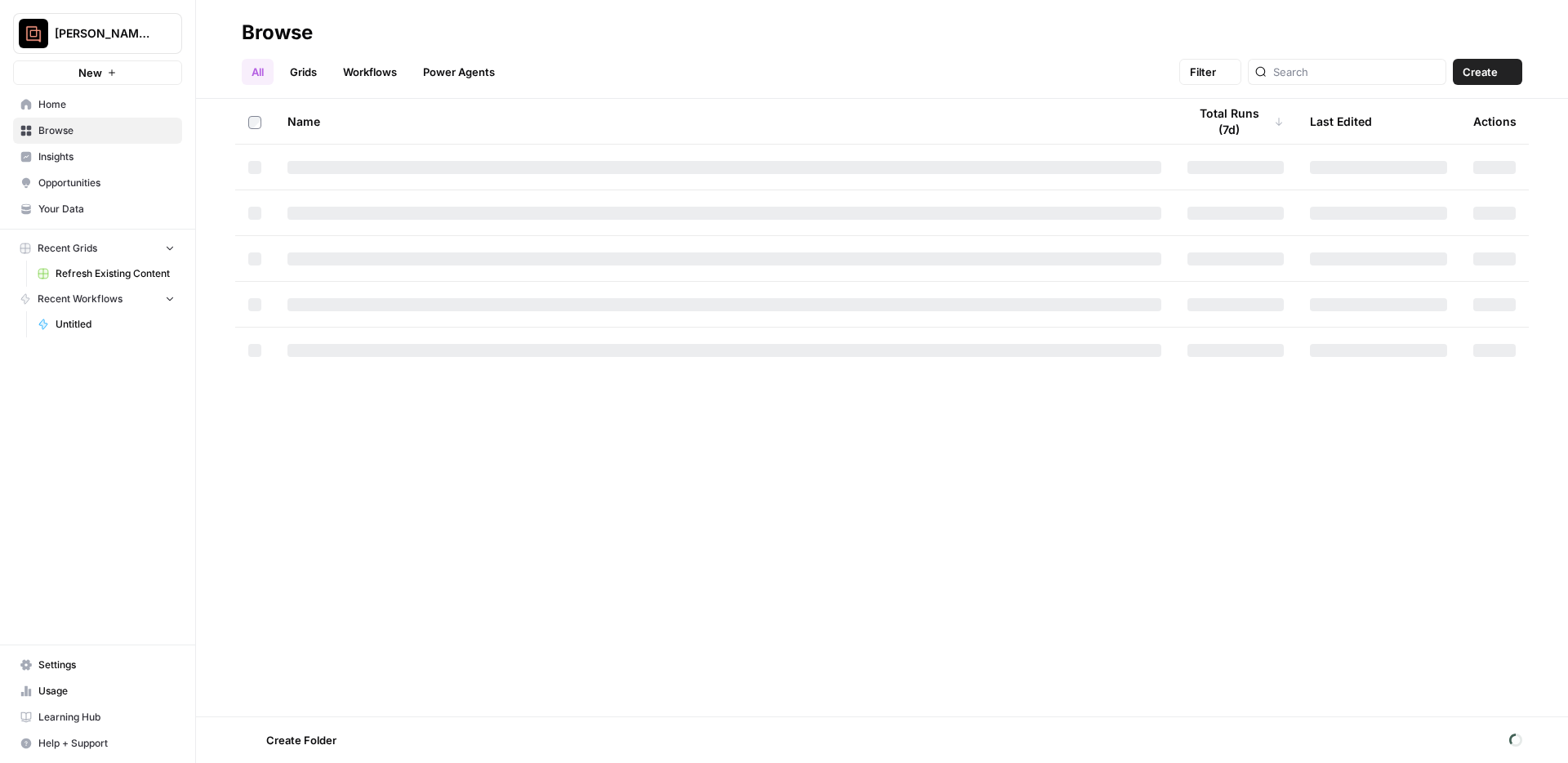
click at [101, 113] on link "Home" at bounding box center [98, 104] width 169 height 26
